Goal: Task Accomplishment & Management: Use online tool/utility

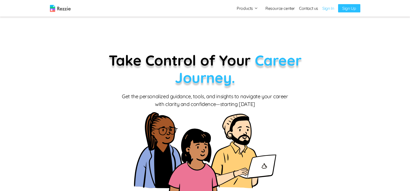
click at [325, 12] on div "Products Resume & Cover Letter Builder AI Resume Review Resource center Contact…" at bounding box center [298, 8] width 123 height 8
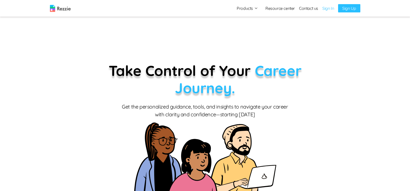
click at [329, 10] on link "Sign In" at bounding box center [328, 8] width 12 height 6
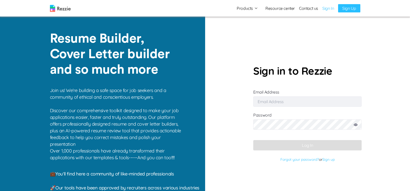
click at [304, 97] on input "Email Address" at bounding box center [307, 102] width 108 height 10
type input "[EMAIL_ADDRESS][DOMAIN_NAME]"
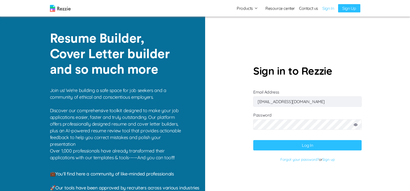
click at [356, 124] on icon at bounding box center [356, 125] width 4 height 3
click at [336, 140] on button "Log In" at bounding box center [307, 145] width 108 height 10
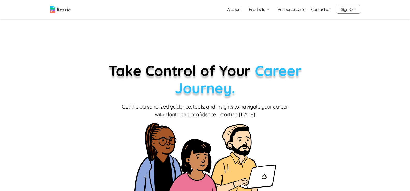
click at [268, 8] on icon "button" at bounding box center [268, 9] width 4 height 4
click at [264, 27] on link "AI Resume Review" at bounding box center [265, 30] width 63 height 10
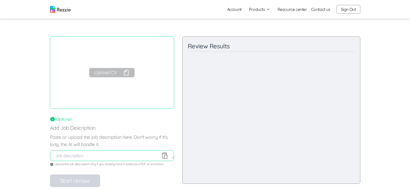
scroll to position [14, 0]
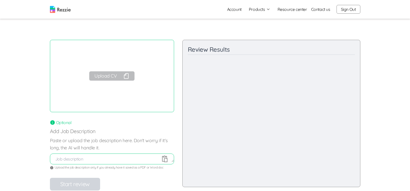
click at [265, 11] on button "Products" at bounding box center [259, 9] width 21 height 6
click at [317, 17] on nav "Account Products Resume & Cover Letter Builder AI Resume Review Resource center…" at bounding box center [205, 9] width 410 height 19
click at [131, 156] on textarea at bounding box center [112, 159] width 124 height 6
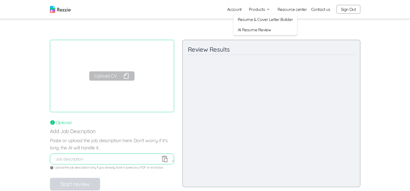
paste textarea "Company Description Waya Bank is a fintech company based in [GEOGRAPHIC_DATA], …"
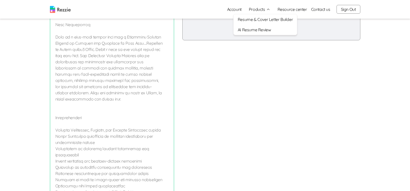
scroll to position [81, 0]
type textarea "Company Description Waya Bank is a fintech company based in [GEOGRAPHIC_DATA], …"
click at [343, 106] on div "Review Results Content and Relevance / 100 Final Recommendations Strengths: Imp…" at bounding box center [271, 61] width 178 height 337
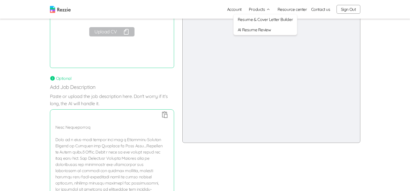
scroll to position [49, 0]
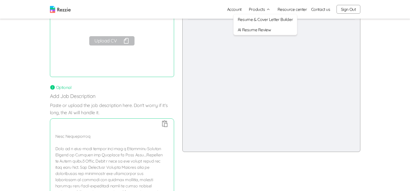
click at [114, 36] on button "Upload CV" at bounding box center [111, 40] width 45 height 9
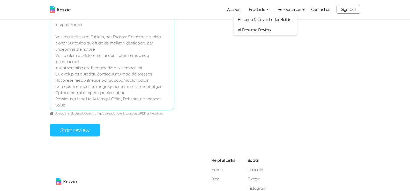
scroll to position [264, 0]
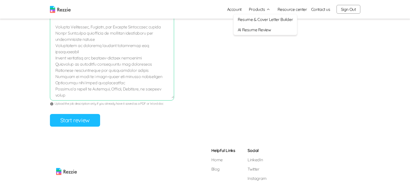
click at [85, 114] on button "Start review" at bounding box center [75, 120] width 50 height 13
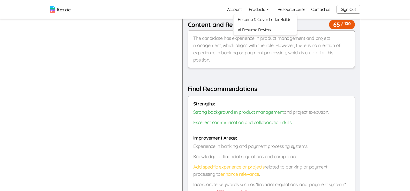
click at [384, 93] on div "Back Download Review Review Results Overall Resume Score 70 / 100 The resume ma…" at bounding box center [205, 16] width 410 height 478
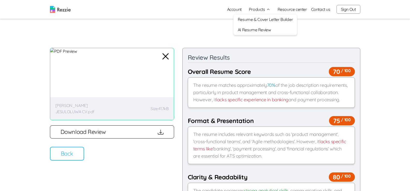
scroll to position [0, 0]
